Goal: Information Seeking & Learning: Find contact information

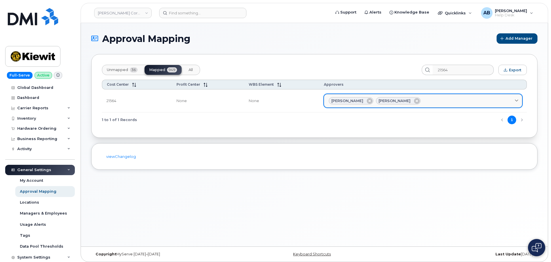
click at [516, 100] on icon at bounding box center [516, 101] width 4 height 4
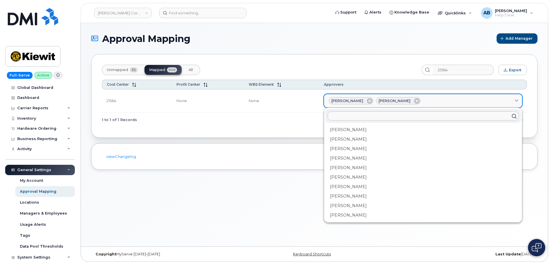
click at [516, 100] on icon at bounding box center [516, 101] width 4 height 4
click at [392, 101] on span "Jonathan Barfield" at bounding box center [394, 100] width 32 height 5
click at [266, 60] on div "Unmapped 36 Mapped 949 All 21564 Export Cost Center Profit Center WBS Element A…" at bounding box center [314, 96] width 446 height 84
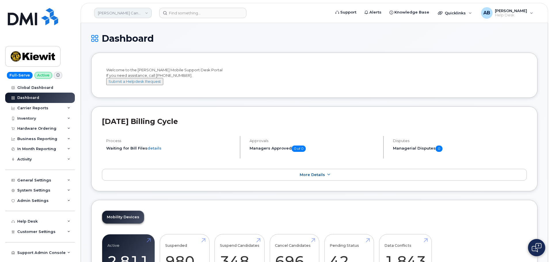
drag, startPoint x: 148, startPoint y: 12, endPoint x: 148, endPoint y: 18, distance: 5.8
click at [148, 12] on link "Kiewit Canada Inc" at bounding box center [123, 13] width 58 height 10
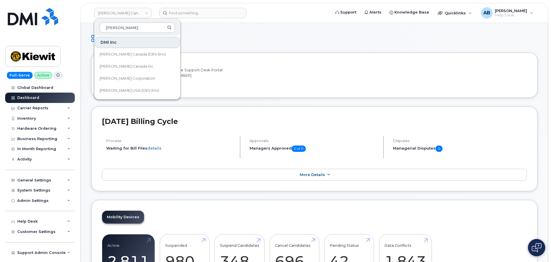
type input "kiewit"
click at [127, 77] on span "[PERSON_NAME] Corporation" at bounding box center [128, 79] width 56 height 6
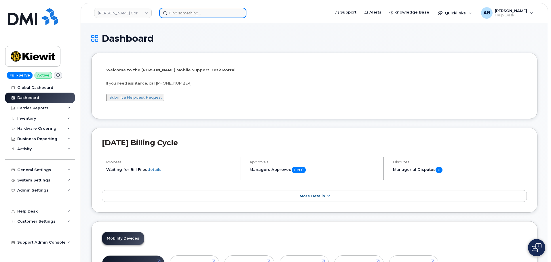
click at [191, 9] on input at bounding box center [202, 13] width 87 height 10
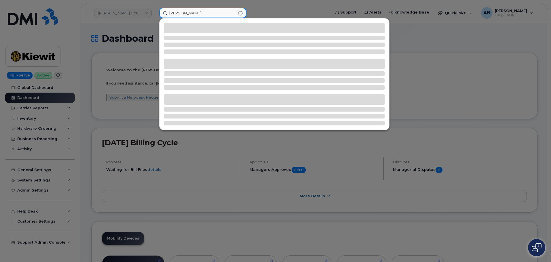
type input "jonathan barfield"
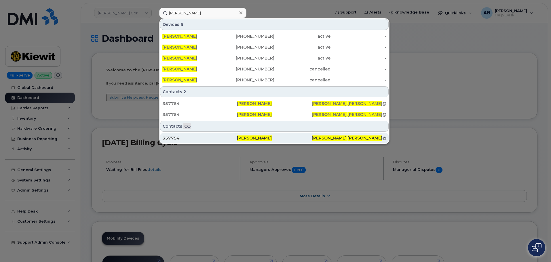
click at [232, 138] on div "357754" at bounding box center [199, 138] width 75 height 6
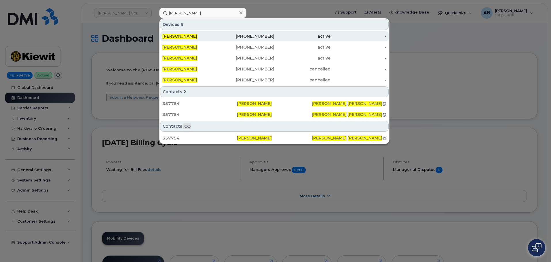
click at [235, 37] on div "602-291-9578" at bounding box center [246, 36] width 56 height 6
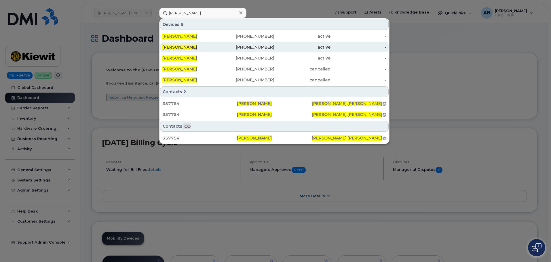
click at [230, 47] on div "337-605-0174" at bounding box center [246, 47] width 56 height 6
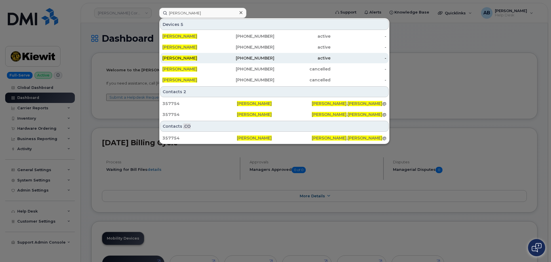
click at [217, 60] on div "JONATHAN BARFIELD" at bounding box center [190, 58] width 56 height 6
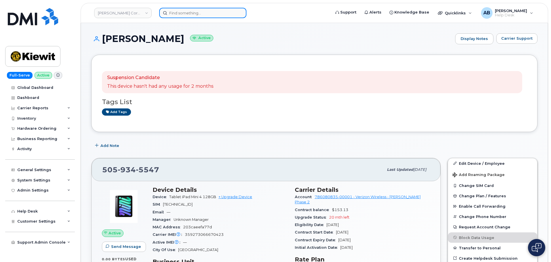
click at [199, 14] on input at bounding box center [202, 13] width 87 height 10
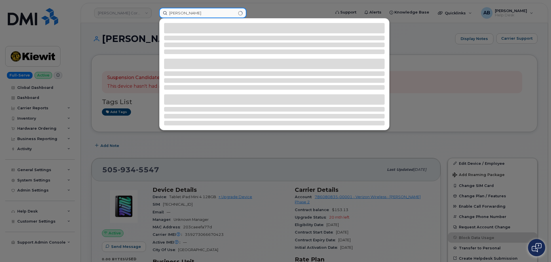
type input "[PERSON_NAME]"
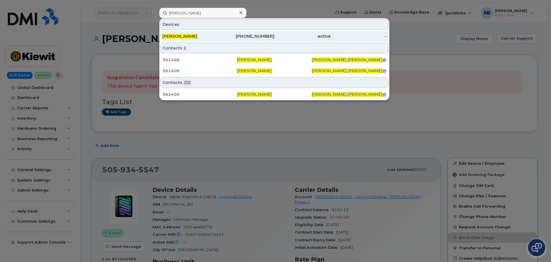
click at [257, 38] on div "[PHONE_NUMBER]" at bounding box center [246, 36] width 56 height 6
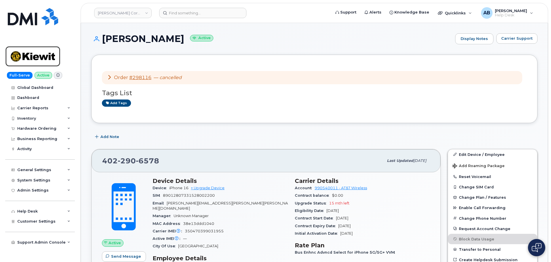
click at [33, 62] on img at bounding box center [33, 56] width 44 height 17
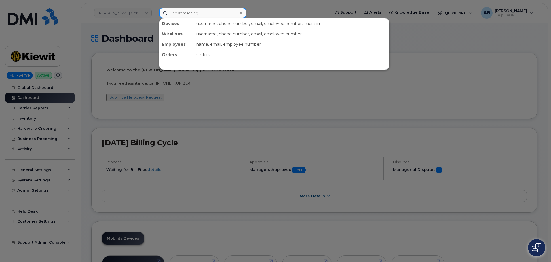
click at [192, 16] on input at bounding box center [202, 13] width 87 height 10
drag, startPoint x: 443, startPoint y: 80, endPoint x: 399, endPoint y: 9, distance: 83.7
click at [443, 80] on div at bounding box center [275, 131] width 551 height 262
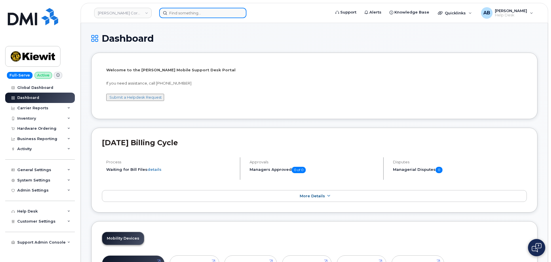
click at [191, 17] on input at bounding box center [202, 13] width 87 height 10
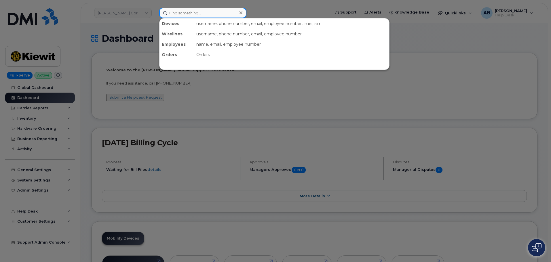
paste input "[PERSON_NAME]"
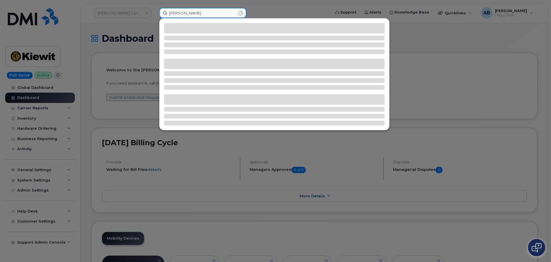
type input "[PERSON_NAME]"
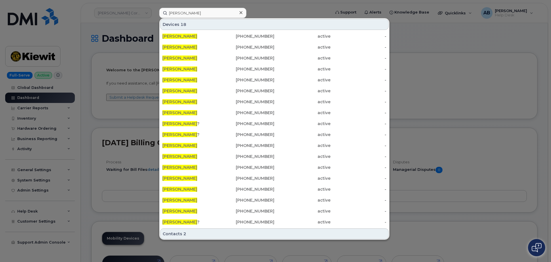
click at [329, 14] on div at bounding box center [275, 131] width 551 height 262
click at [240, 14] on div "[PERSON_NAME]" at bounding box center [202, 13] width 87 height 10
click at [242, 12] on icon at bounding box center [240, 12] width 3 height 5
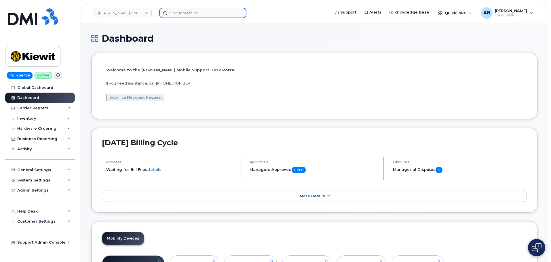
click at [201, 13] on input at bounding box center [202, 13] width 87 height 10
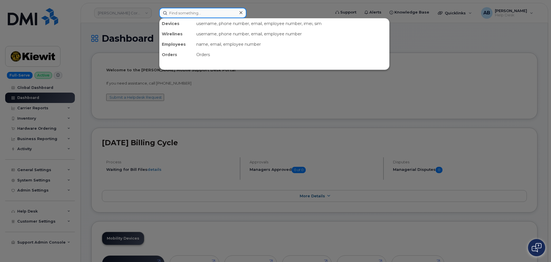
paste input "[PHONE_NUMBER]"
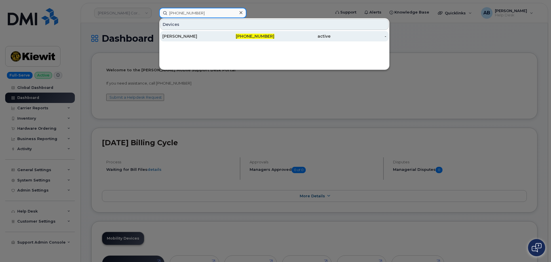
type input "[PHONE_NUMBER]"
click at [220, 35] on div "[PHONE_NUMBER]" at bounding box center [246, 36] width 56 height 6
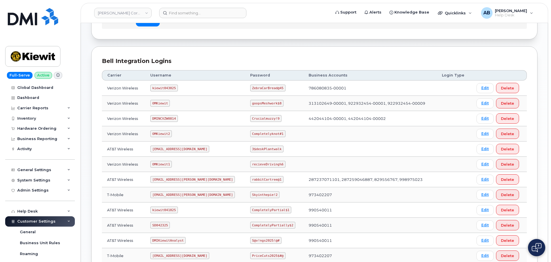
scroll to position [58, 0]
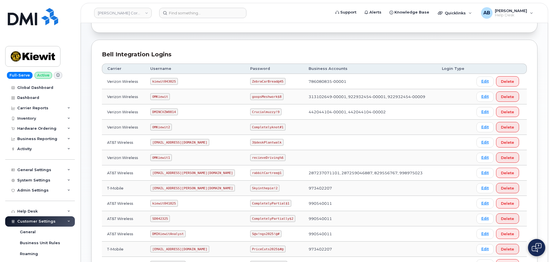
click at [164, 203] on code "kiewit041825" at bounding box center [163, 203] width 27 height 7
copy code "kiewit041825"
click at [251, 202] on code "CompletelyPartial$1" at bounding box center [270, 203] width 41 height 7
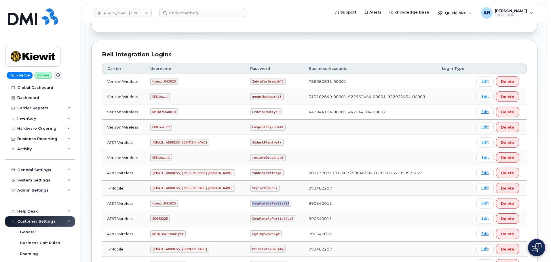
click at [251, 202] on code "CompletelyPartial$1" at bounding box center [270, 203] width 41 height 7
copy code "CompletelyPartial$1"
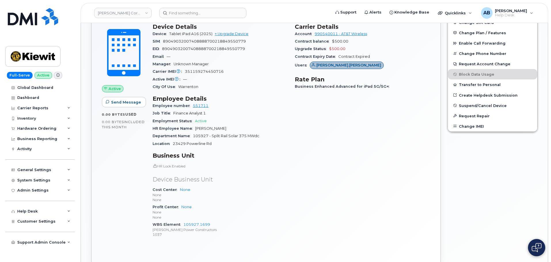
scroll to position [259, 0]
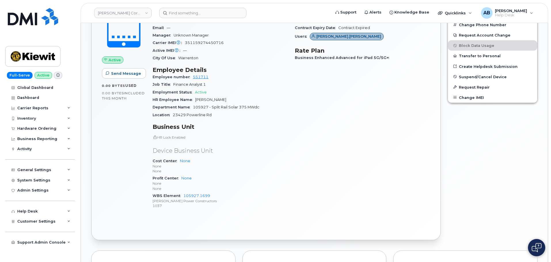
click at [214, 197] on div "WBS Element 105927.1699 Kiewit Power Constructors 1037" at bounding box center [219, 201] width 135 height 18
drag, startPoint x: 214, startPoint y: 194, endPoint x: 182, endPoint y: 195, distance: 32.8
click at [182, 195] on div "WBS Element 105927.1699 Kiewit Power Constructors 1037" at bounding box center [219, 201] width 135 height 18
copy link "105927.1699"
click at [286, 187] on p "None" at bounding box center [219, 188] width 135 height 5
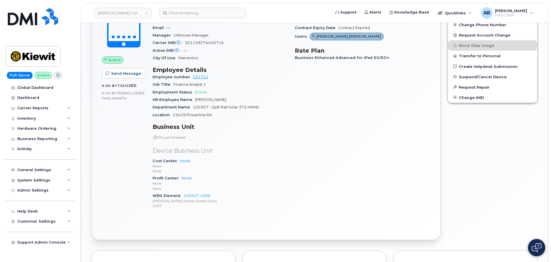
scroll to position [144, 0]
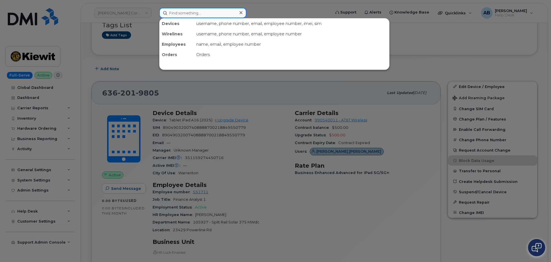
click at [198, 14] on input at bounding box center [202, 13] width 87 height 10
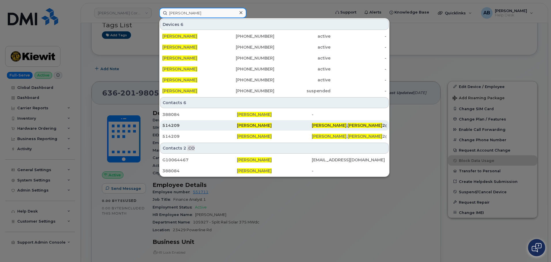
type input "omar alvarez"
click at [268, 125] on div "[PERSON_NAME]" at bounding box center [274, 126] width 75 height 6
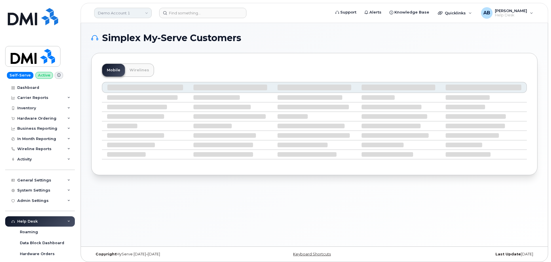
click at [128, 14] on link "Demo Account 1" at bounding box center [123, 13] width 58 height 10
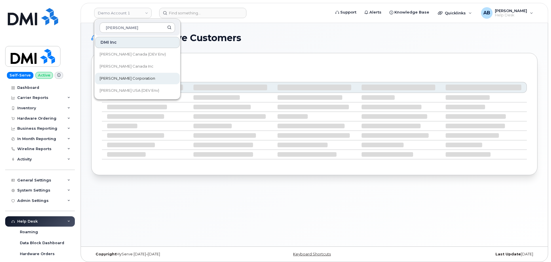
type input "[PERSON_NAME]"
click at [125, 80] on span "[PERSON_NAME] Corporation" at bounding box center [128, 79] width 56 height 6
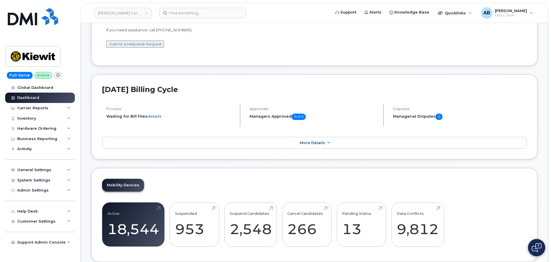
scroll to position [58, 0]
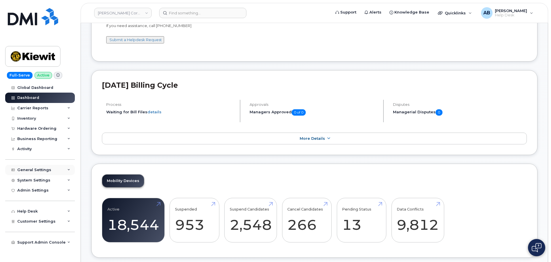
click at [41, 173] on div "General Settings" at bounding box center [40, 170] width 70 height 10
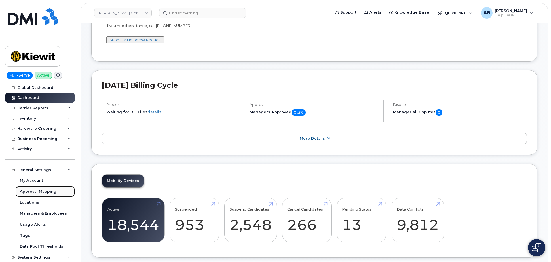
click at [47, 193] on div "Approval Mapping" at bounding box center [38, 191] width 37 height 5
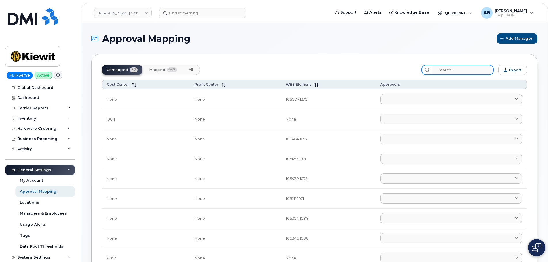
click at [455, 70] on input "search" at bounding box center [462, 70] width 61 height 10
click at [159, 68] on span "Mapped" at bounding box center [157, 70] width 16 height 5
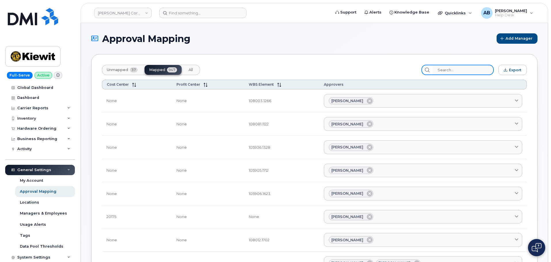
click at [454, 72] on input "search" at bounding box center [462, 70] width 61 height 10
paste input "636-201-9805"
type input "636-201-9805"
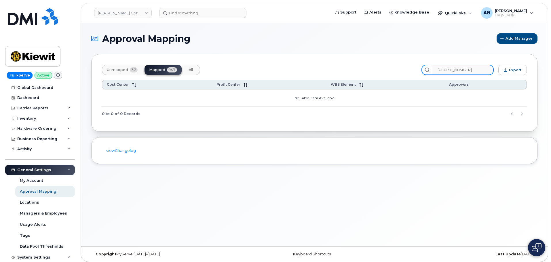
drag, startPoint x: 444, startPoint y: 70, endPoint x: 438, endPoint y: 70, distance: 5.2
click at [438, 70] on input "636-201-9805" at bounding box center [462, 70] width 61 height 10
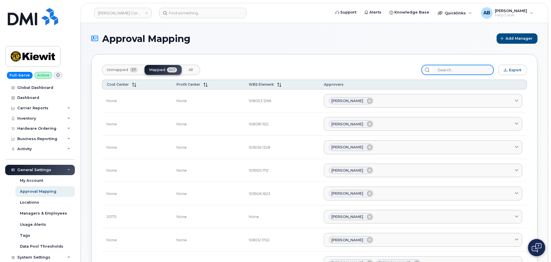
paste input "105927.1699"
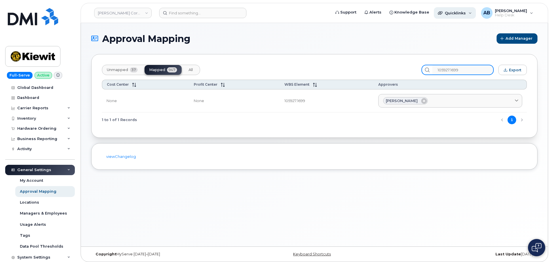
type input "105927.1699"
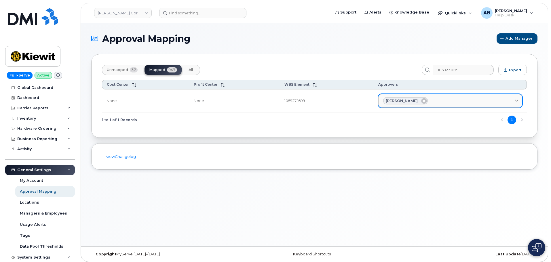
drag, startPoint x: 376, startPoint y: 100, endPoint x: 385, endPoint y: 100, distance: 9.8
click at [385, 100] on td "Omar Alvarez Aaron Seward Abrianna Garcia Adrien AGUI EBOI Alana Menz Alan Linc…" at bounding box center [449, 100] width 153 height 23
drag, startPoint x: 384, startPoint y: 100, endPoint x: 395, endPoint y: 100, distance: 11.2
click at [395, 100] on div "[PERSON_NAME]" at bounding box center [405, 100] width 45 height 7
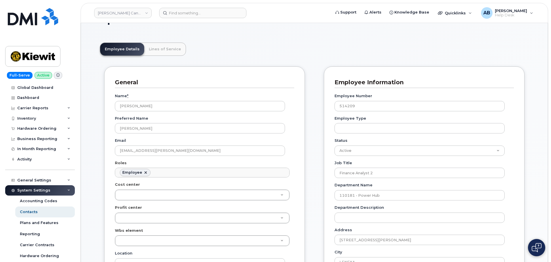
scroll to position [29, 0]
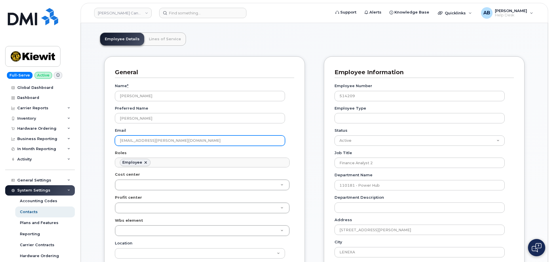
drag, startPoint x: 188, startPoint y: 140, endPoint x: 110, endPoint y: 138, distance: 78.3
click at [110, 138] on div "General Name * Omar Alvarez Preferred Name Omar Email OMAR.ALVAREZ2@KIEWIT.COM …" at bounding box center [204, 213] width 201 height 315
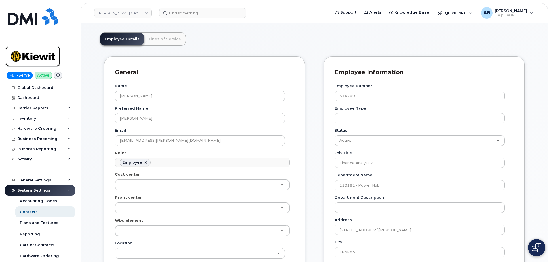
click at [24, 54] on img at bounding box center [33, 56] width 44 height 17
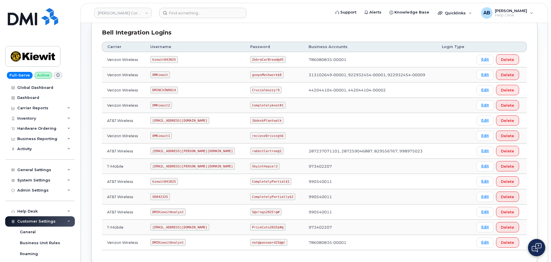
scroll to position [86, 0]
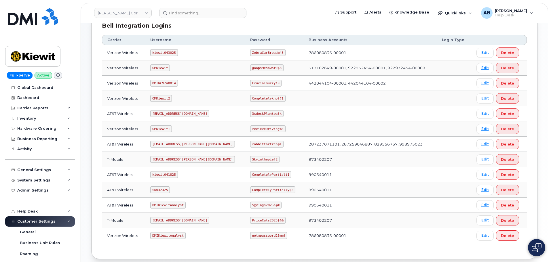
click at [173, 175] on code "kiewit041825" at bounding box center [163, 174] width 27 height 7
copy code "kiewit041825"
click at [250, 173] on code "CompletelyPartial$1" at bounding box center [270, 174] width 41 height 7
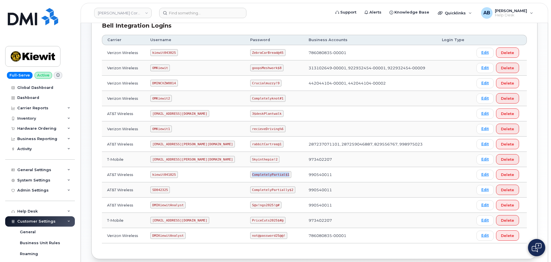
click at [250, 173] on code "CompletelyPartial$1" at bounding box center [270, 174] width 41 height 7
copy code "CompletelyPartial$1"
